Goal: Communication & Community: Share content

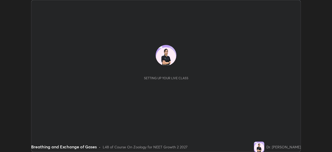
scroll to position [152, 332]
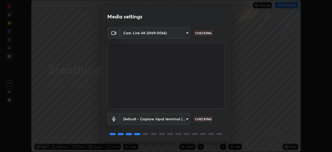
click at [187, 118] on body "Erase all Breathing and Exchange of Gases WAS SCHEDULED TO START AT 4:10 PM Set…" at bounding box center [166, 76] width 332 height 152
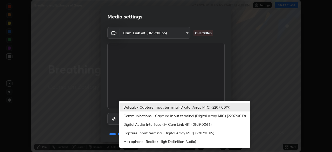
click at [190, 115] on li "Communications - Capture Input terminal (Digital Array MIC) (2207:0019)" at bounding box center [184, 115] width 131 height 9
type input "communications"
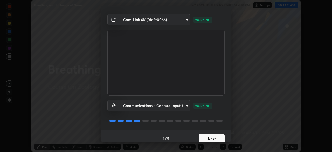
scroll to position [18, 0]
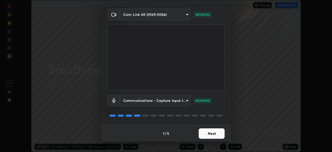
click at [208, 132] on button "Next" at bounding box center [212, 133] width 26 height 10
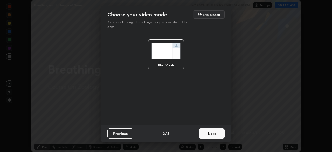
scroll to position [0, 0]
click at [211, 134] on button "Next" at bounding box center [212, 133] width 26 height 10
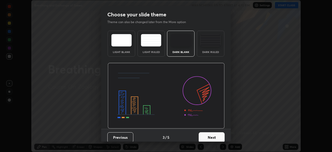
click at [219, 135] on button "Next" at bounding box center [212, 137] width 26 height 10
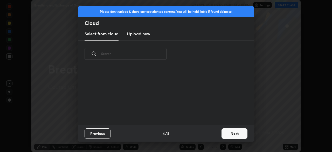
click at [227, 133] on button "Next" at bounding box center [235, 133] width 26 height 10
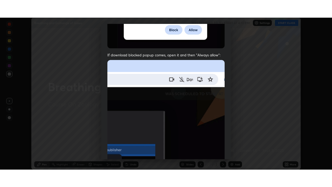
scroll to position [124, 0]
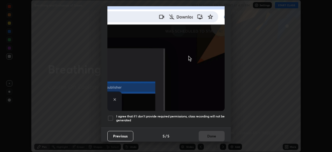
click at [111, 115] on div at bounding box center [110, 118] width 6 height 6
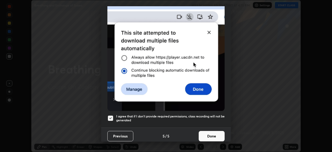
click at [211, 134] on button "Done" at bounding box center [212, 136] width 26 height 10
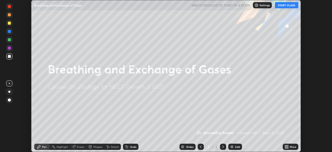
click at [288, 8] on button "START CLASS" at bounding box center [286, 5] width 23 height 6
click at [286, 146] on icon at bounding box center [285, 145] width 1 height 1
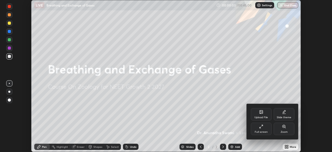
click at [262, 128] on icon at bounding box center [261, 126] width 4 height 4
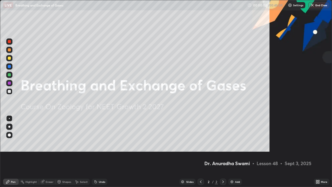
scroll to position [187, 332]
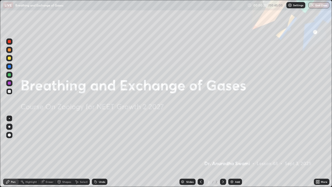
click at [320, 152] on icon at bounding box center [318, 182] width 1 height 1
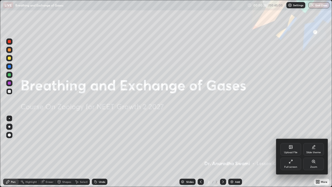
click at [294, 147] on div "Upload File" at bounding box center [291, 149] width 21 height 12
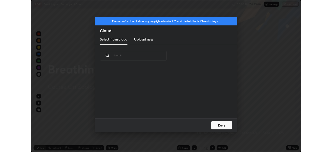
scroll to position [64, 167]
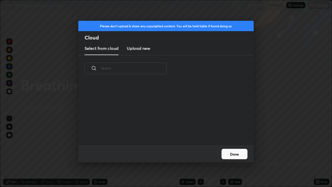
click at [148, 48] on h3 "Upload new" at bounding box center [138, 48] width 23 height 6
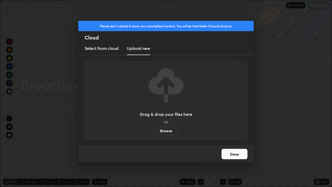
click at [168, 131] on label "Browse" at bounding box center [166, 131] width 23 height 8
click at [155, 131] on input "Browse" at bounding box center [155, 131] width 0 height 8
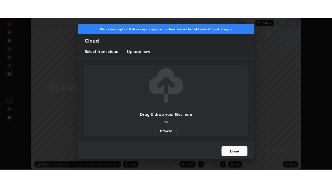
scroll to position [25804, 25624]
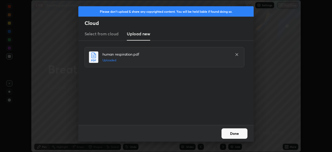
click at [240, 132] on button "Done" at bounding box center [235, 133] width 26 height 10
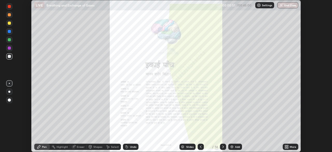
click at [288, 146] on icon at bounding box center [287, 145] width 1 height 1
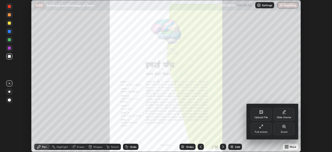
click at [264, 128] on div "Full screen" at bounding box center [261, 129] width 21 height 12
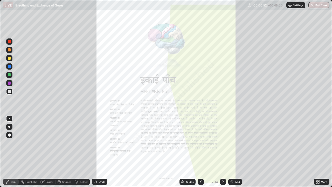
scroll to position [187, 332]
click at [223, 152] on icon at bounding box center [223, 182] width 4 height 4
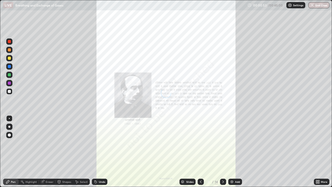
click at [223, 152] on icon at bounding box center [223, 182] width 4 height 4
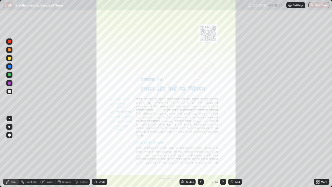
click at [223, 152] on icon at bounding box center [223, 182] width 4 height 4
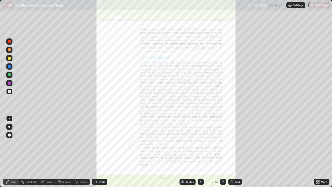
click at [222, 152] on div at bounding box center [223, 182] width 6 height 6
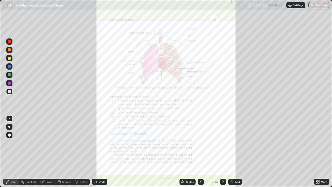
click at [319, 152] on icon at bounding box center [318, 182] width 1 height 1
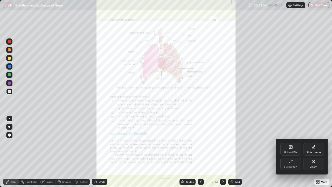
click at [316, 152] on div "Zoom" at bounding box center [313, 164] width 21 height 12
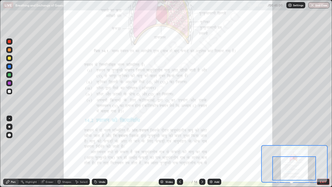
click at [11, 84] on div at bounding box center [9, 83] width 6 height 6
click at [202, 152] on icon at bounding box center [202, 182] width 4 height 4
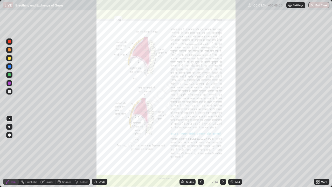
click at [317, 152] on icon at bounding box center [316, 182] width 1 height 1
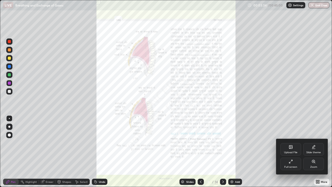
click at [313, 152] on icon at bounding box center [313, 161] width 3 height 3
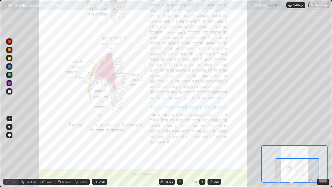
click at [202, 152] on icon at bounding box center [202, 182] width 4 height 4
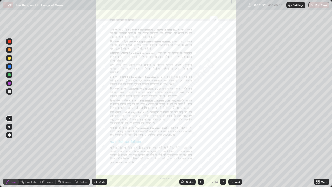
click at [320, 152] on icon at bounding box center [318, 180] width 1 height 1
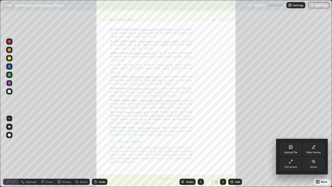
click at [315, 152] on div "Zoom" at bounding box center [313, 164] width 21 height 12
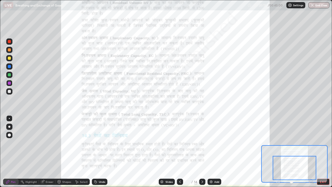
click at [202, 152] on icon at bounding box center [202, 182] width 4 height 4
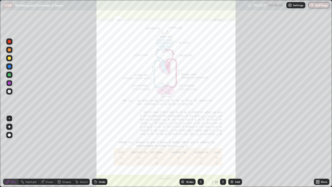
click at [317, 152] on icon at bounding box center [318, 182] width 4 height 4
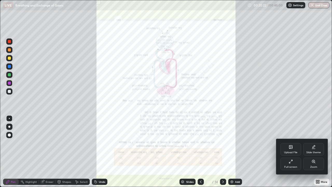
click at [315, 152] on div "Zoom" at bounding box center [313, 167] width 7 height 3
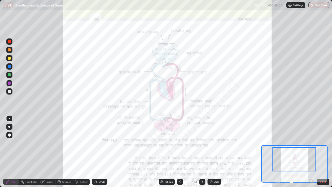
click at [9, 58] on div at bounding box center [9, 58] width 3 height 3
click at [10, 75] on div at bounding box center [9, 74] width 3 height 3
click at [10, 43] on div at bounding box center [9, 41] width 3 height 3
click at [9, 50] on div at bounding box center [9, 49] width 3 height 3
click at [10, 58] on div at bounding box center [9, 58] width 3 height 3
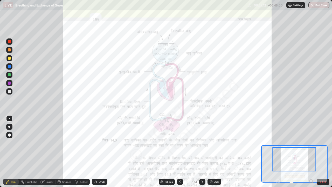
click at [44, 152] on icon at bounding box center [42, 182] width 4 height 4
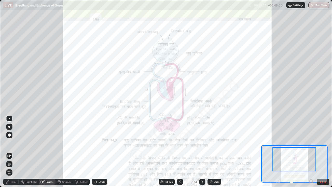
click at [13, 152] on div "Pen" at bounding box center [13, 181] width 5 height 3
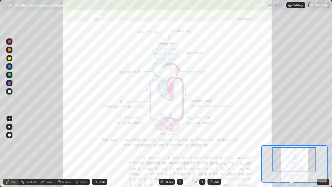
click at [10, 42] on div at bounding box center [9, 41] width 3 height 3
click at [313, 5] on img "button" at bounding box center [312, 5] width 4 height 4
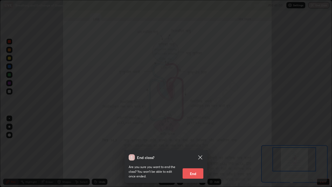
click at [198, 152] on button "End" at bounding box center [193, 173] width 21 height 10
